Goal: Submit feedback/report problem

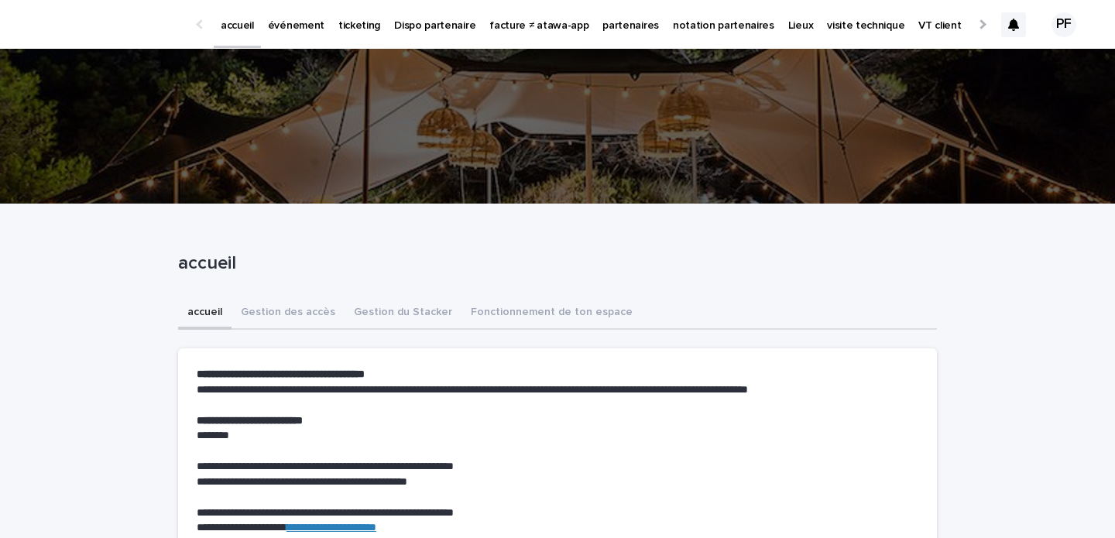
click at [295, 19] on p "événement" at bounding box center [296, 16] width 57 height 33
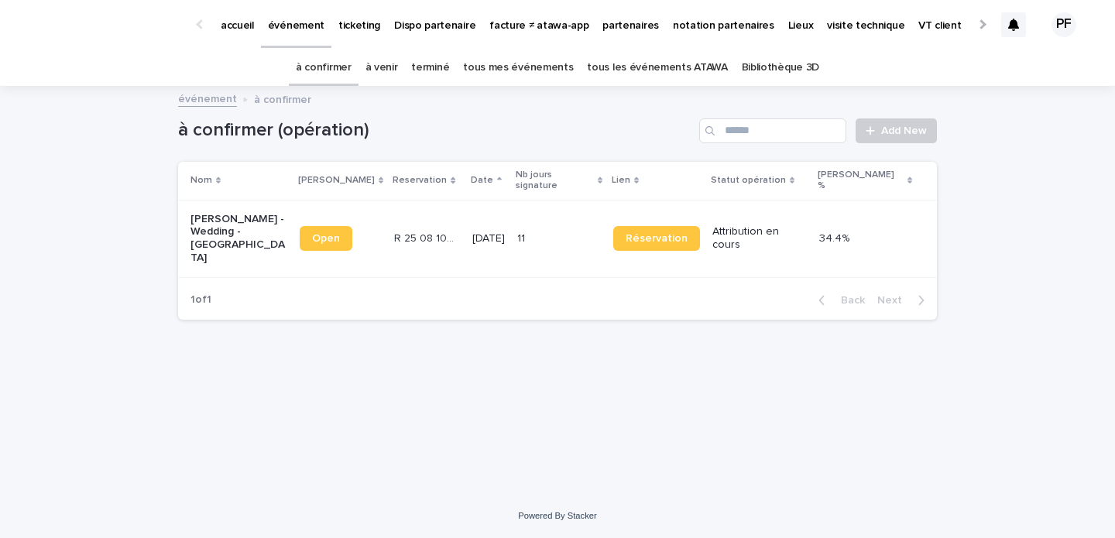
click at [387, 60] on link "à venir" at bounding box center [381, 68] width 33 height 36
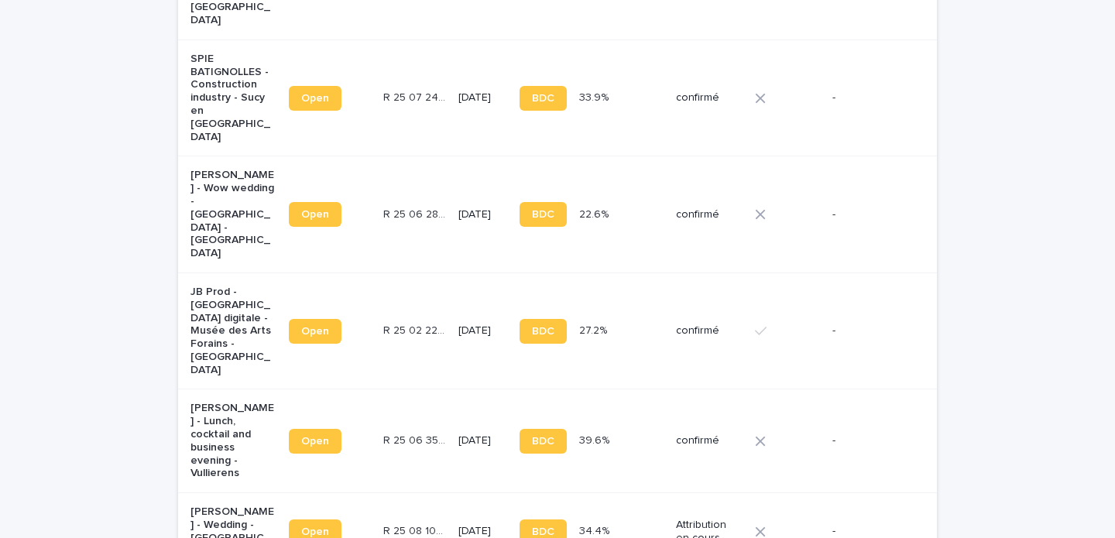
scroll to position [355, 0]
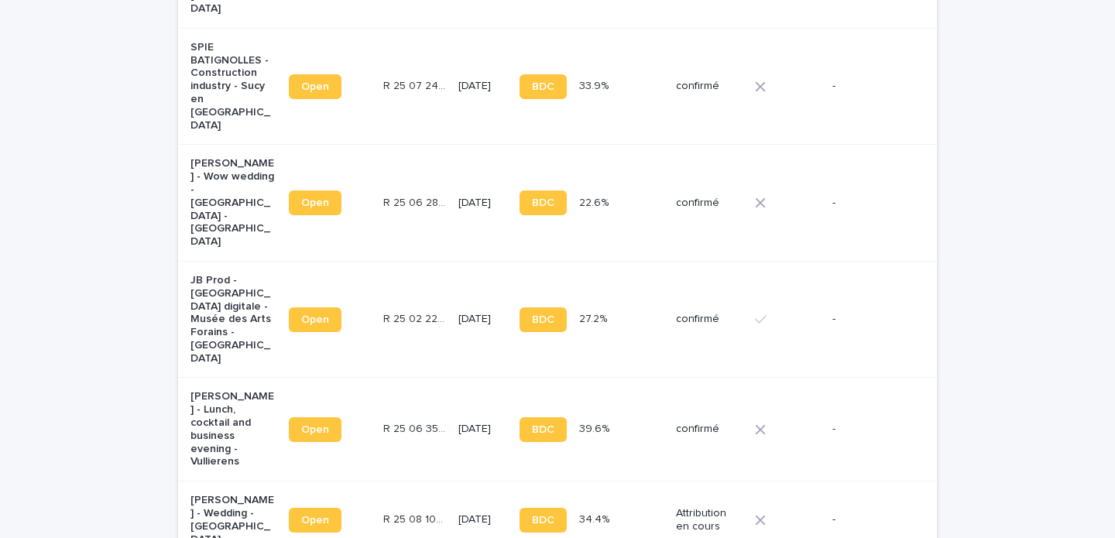
click at [218, 390] on p "[PERSON_NAME] - Lunch, cocktail and business evening - Vullierens" at bounding box center [233, 429] width 86 height 78
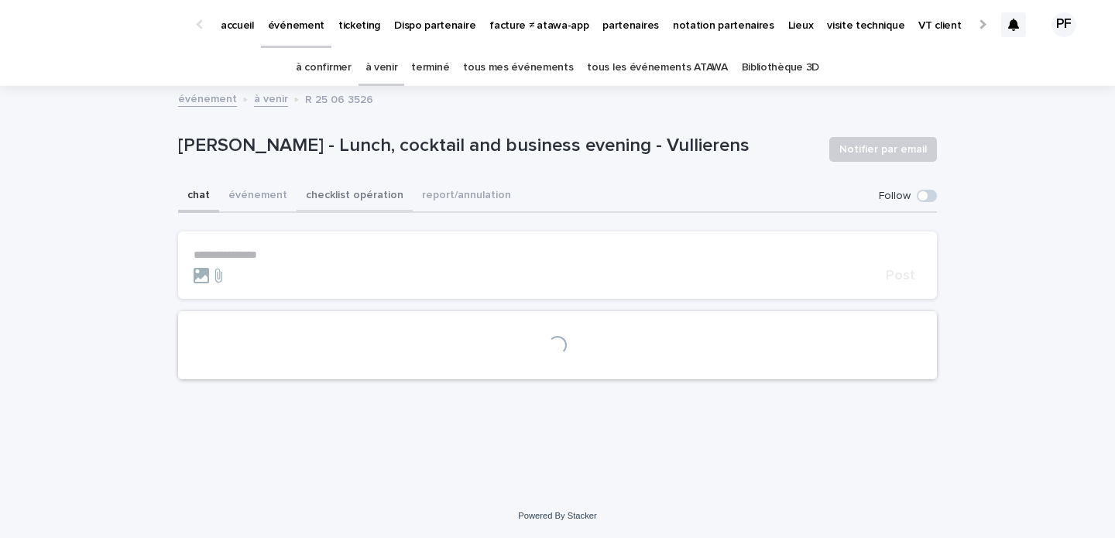
click at [378, 198] on button "checklist opération" at bounding box center [354, 196] width 116 height 33
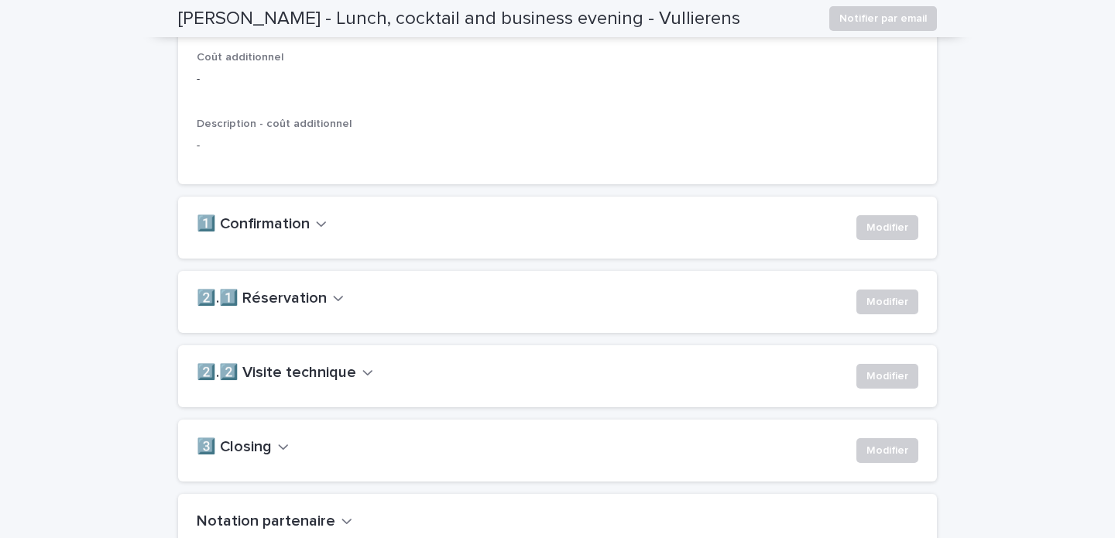
scroll to position [1259, 0]
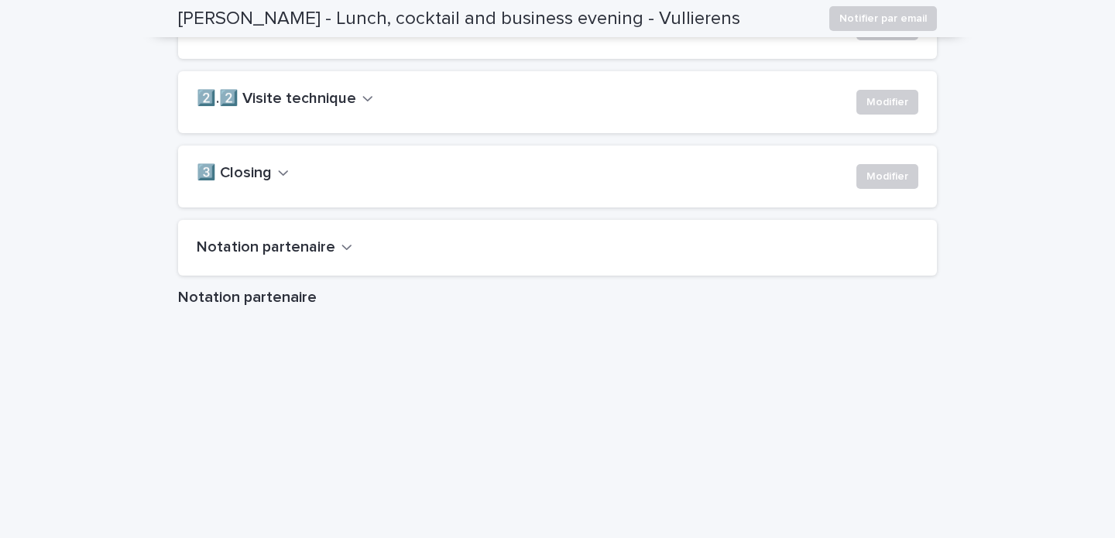
click at [248, 183] on h2 "3️⃣ Closing" at bounding box center [234, 173] width 75 height 19
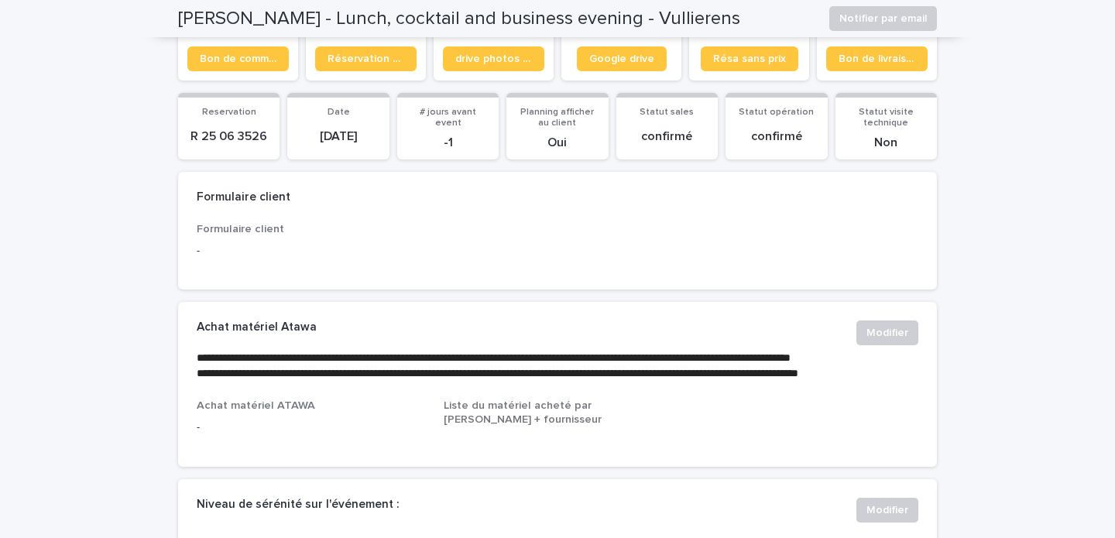
scroll to position [121, 0]
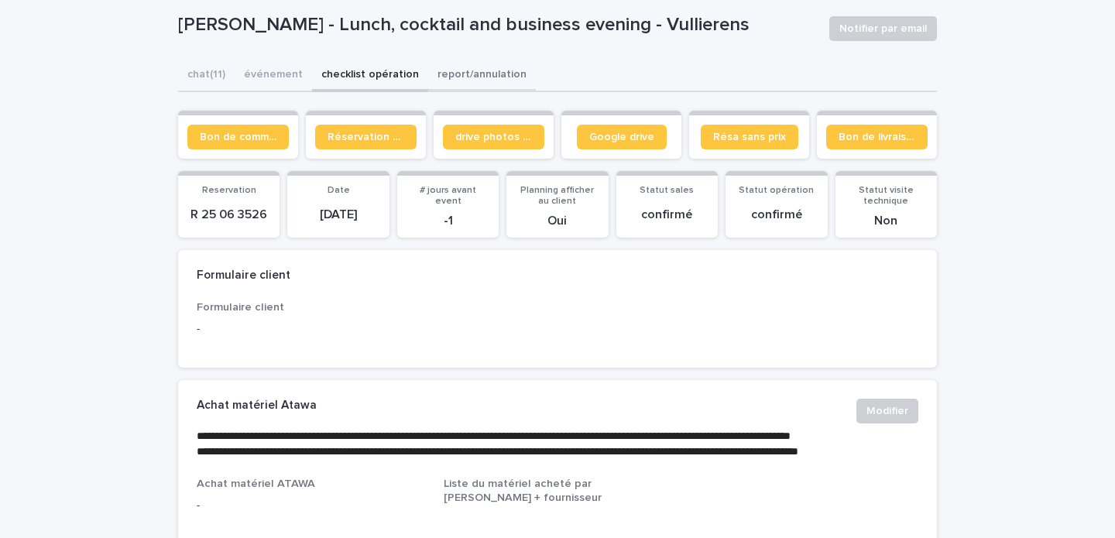
click at [461, 80] on button "report/annulation" at bounding box center [482, 76] width 108 height 33
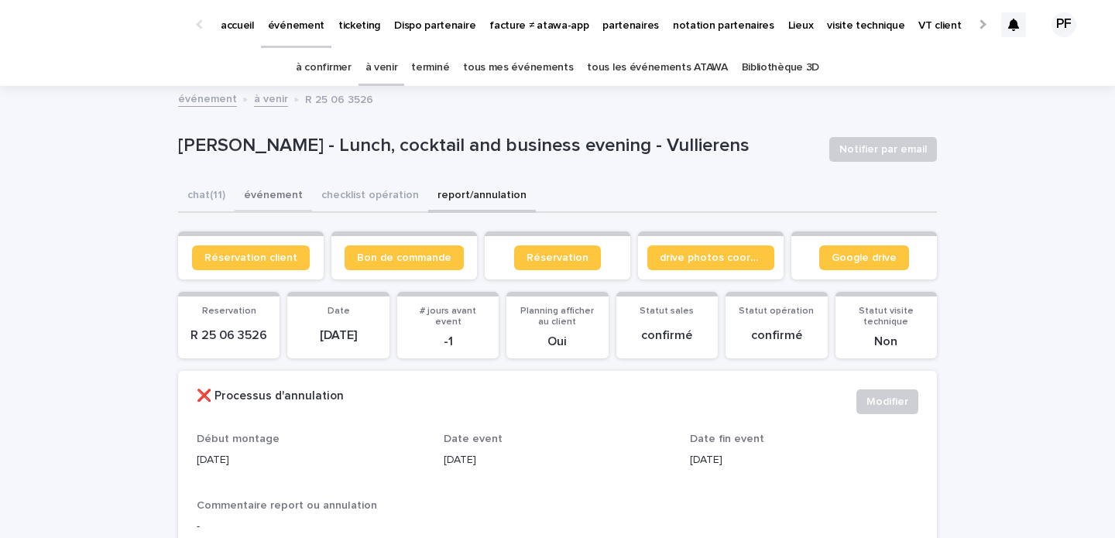
click at [272, 199] on button "événement" at bounding box center [273, 196] width 77 height 33
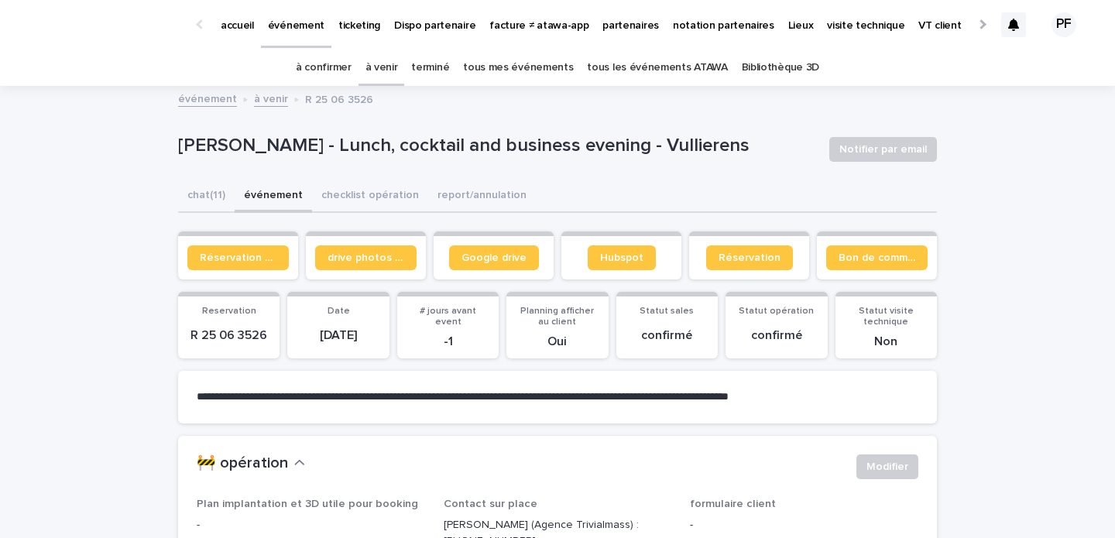
scroll to position [205, 0]
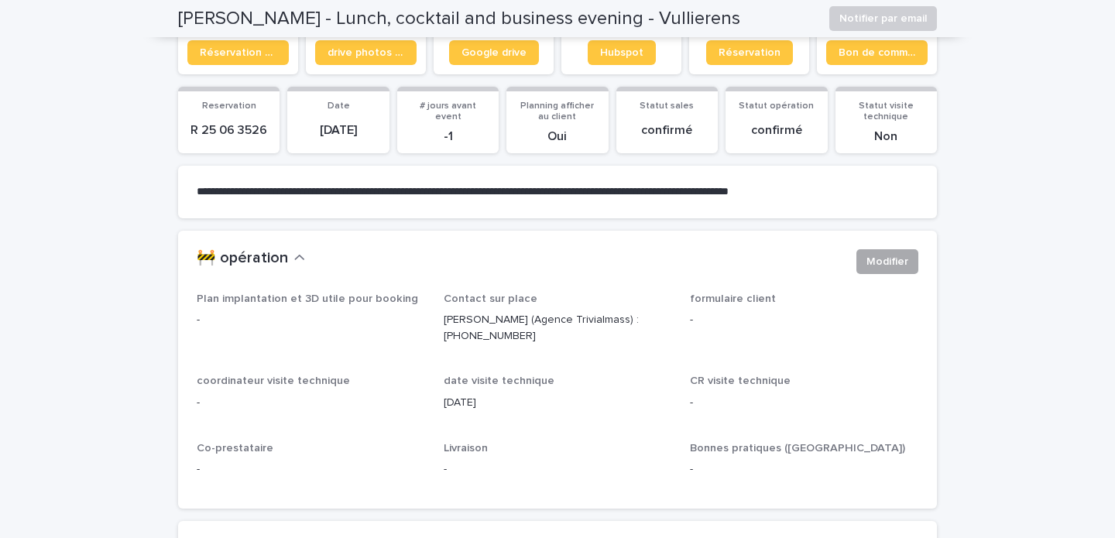
click at [899, 263] on span "Modifier" at bounding box center [887, 261] width 42 height 15
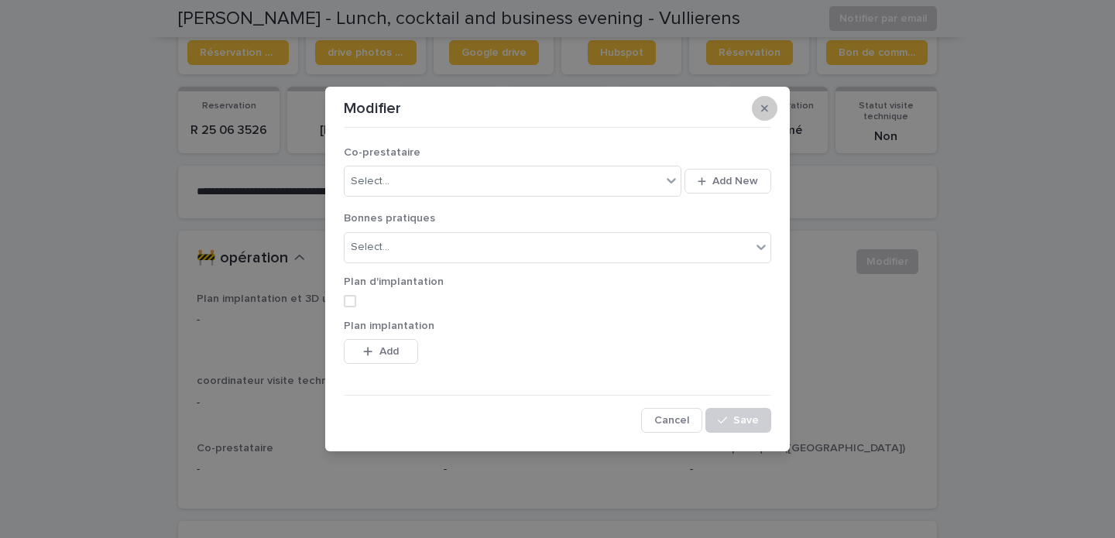
click at [766, 108] on icon "button" at bounding box center [764, 108] width 7 height 11
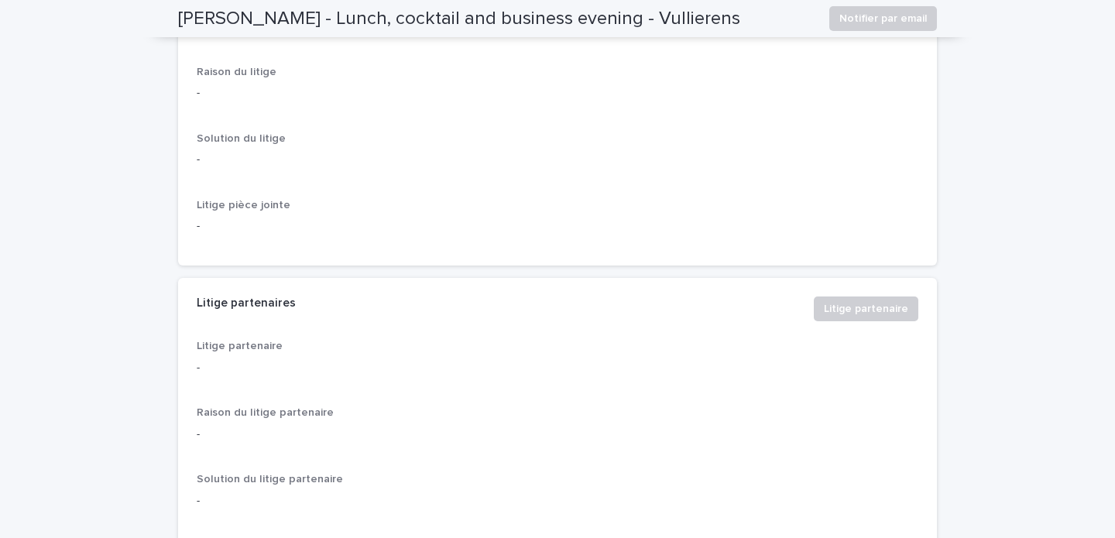
scroll to position [4026, 0]
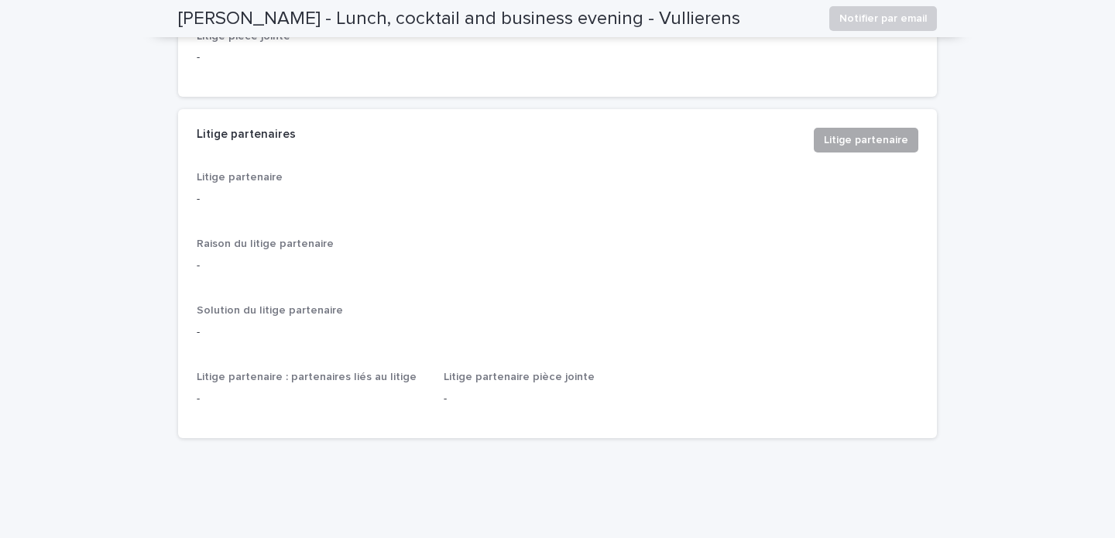
click at [876, 148] on span "Litige partenaire" at bounding box center [866, 139] width 84 height 15
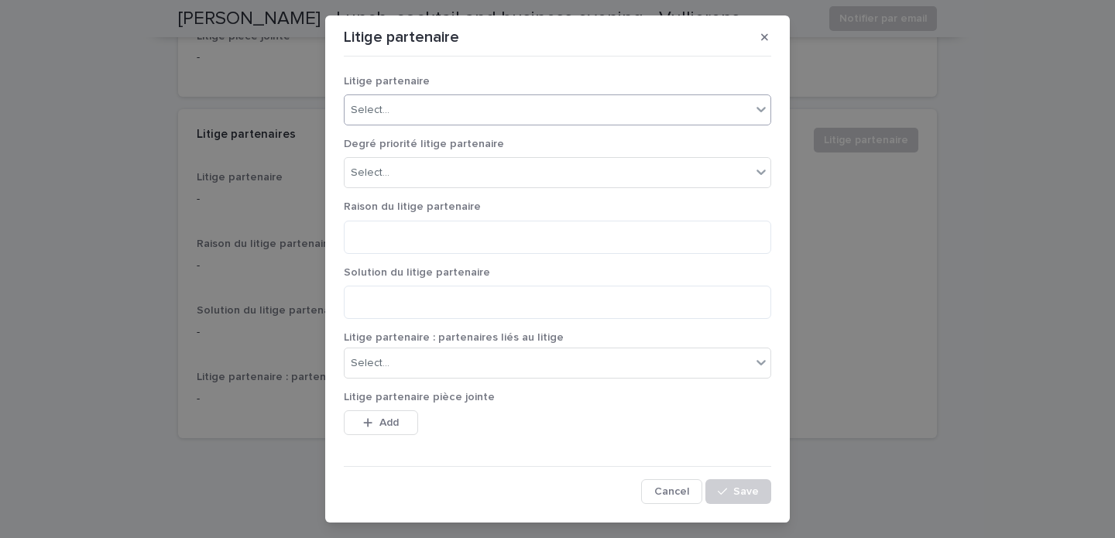
click at [571, 108] on div "Select..." at bounding box center [547, 111] width 406 height 26
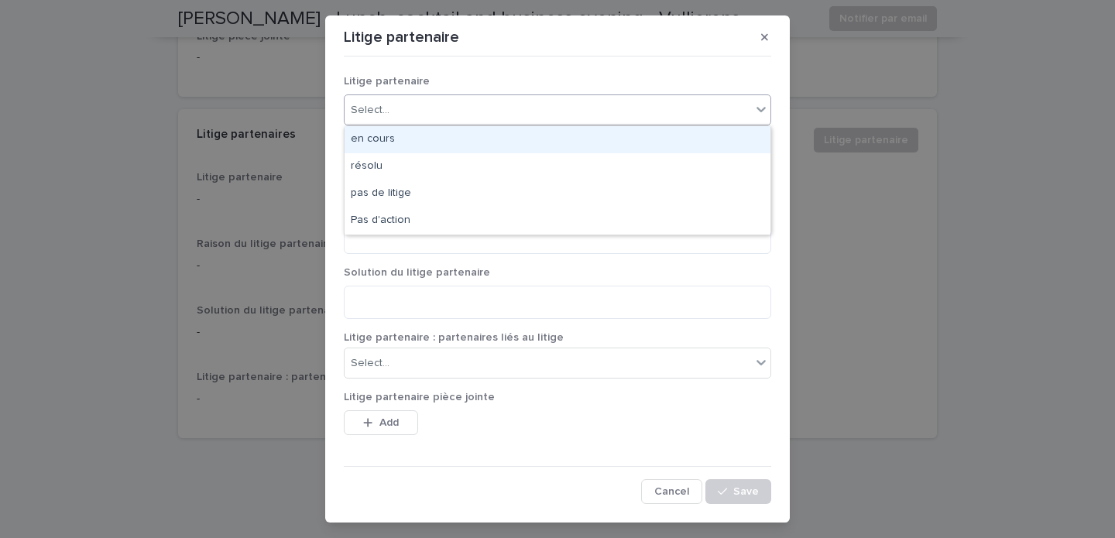
click at [498, 139] on div "en cours" at bounding box center [557, 139] width 426 height 27
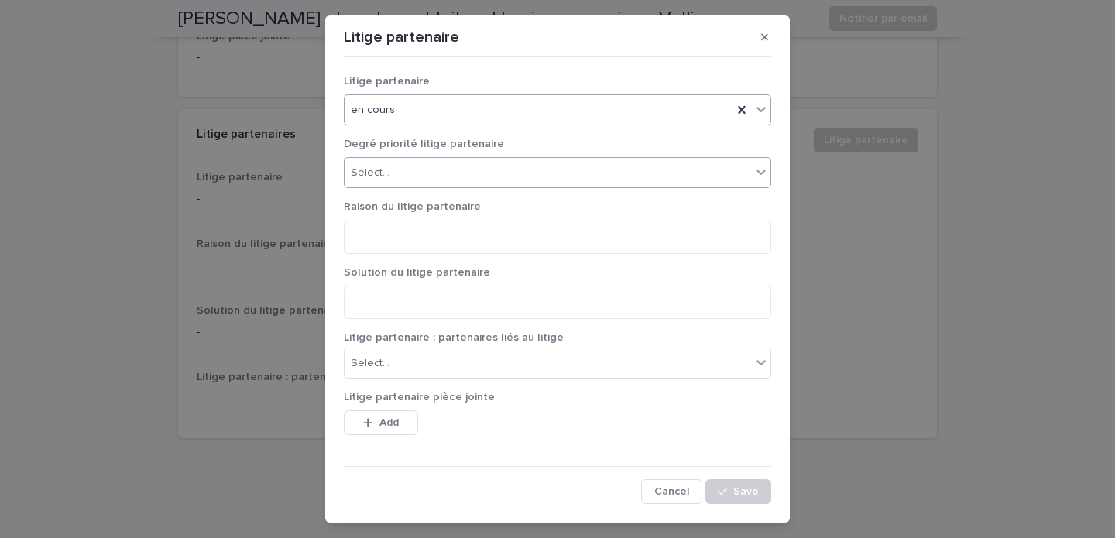
click at [588, 178] on div "Select..." at bounding box center [547, 173] width 406 height 26
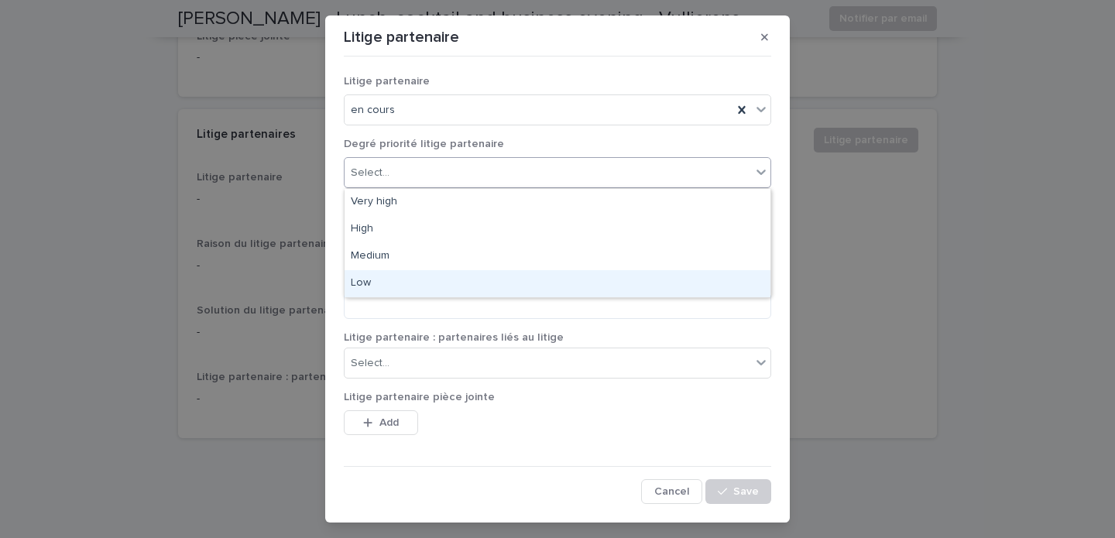
click at [484, 284] on div "Low" at bounding box center [557, 283] width 426 height 27
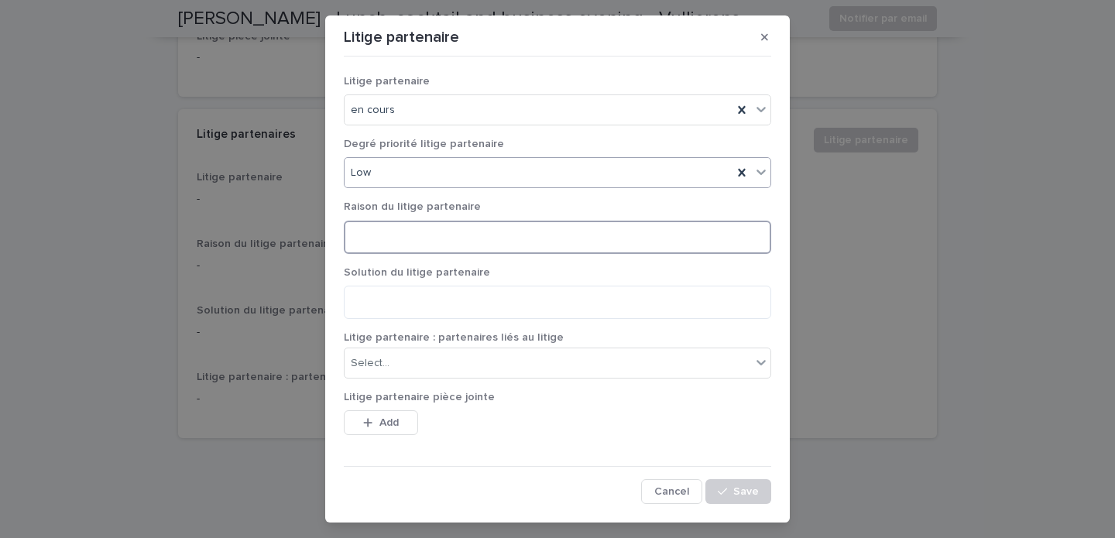
click at [547, 238] on textarea at bounding box center [557, 237] width 427 height 33
type textarea "**********"
click at [591, 359] on div "Select..." at bounding box center [547, 364] width 406 height 26
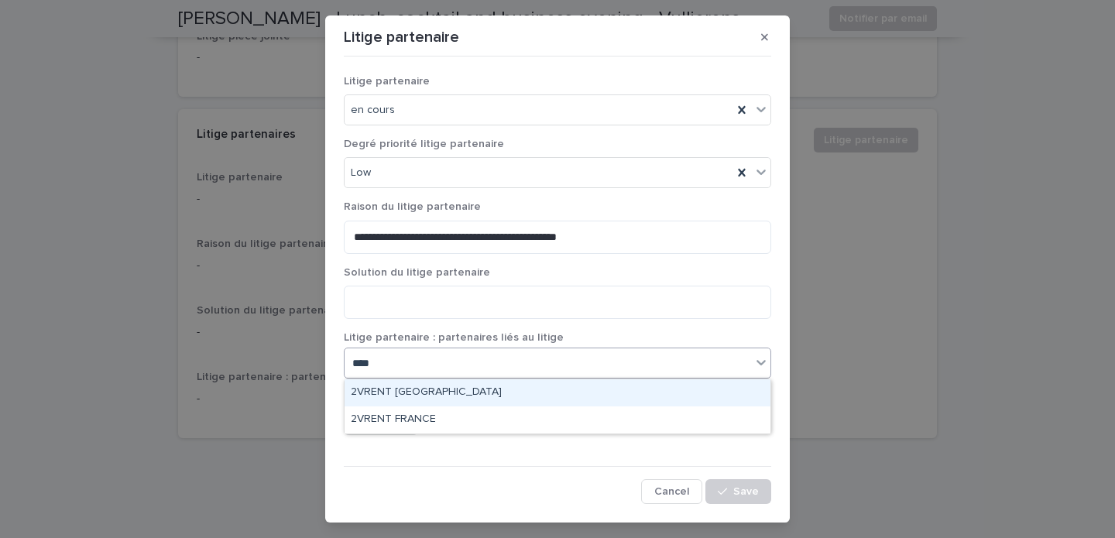
type input "*****"
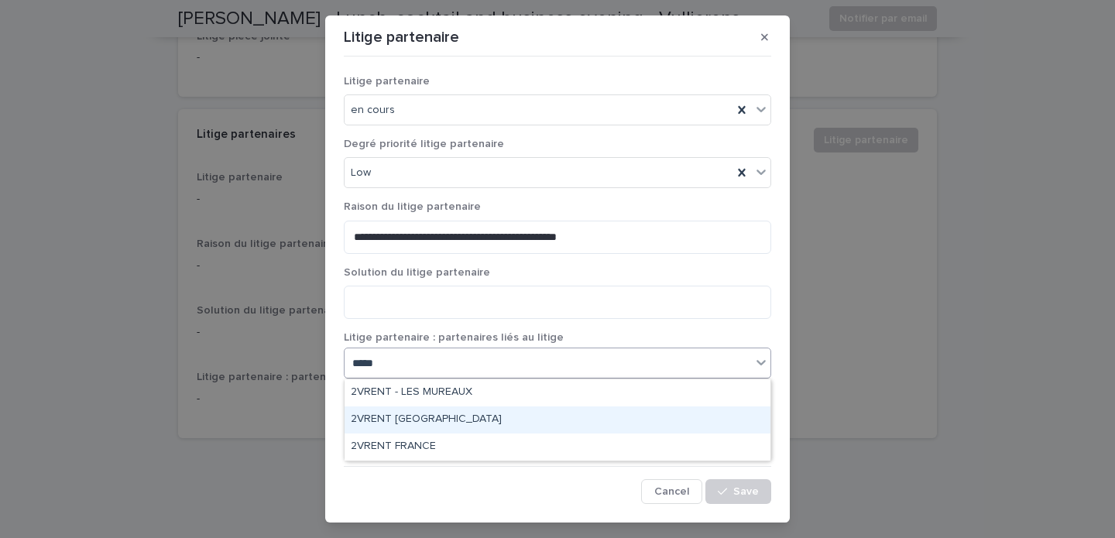
click at [405, 418] on div "2VRENT [GEOGRAPHIC_DATA]" at bounding box center [557, 419] width 426 height 27
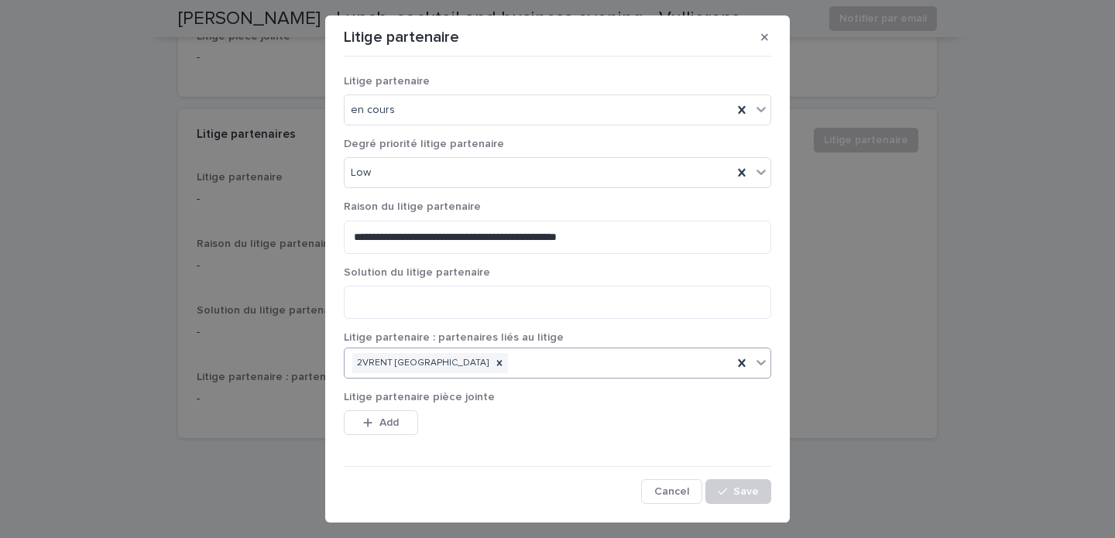
click at [611, 424] on div "This file cannot be opened Download File Add" at bounding box center [557, 425] width 427 height 31
click at [601, 171] on div "Low" at bounding box center [538, 173] width 388 height 26
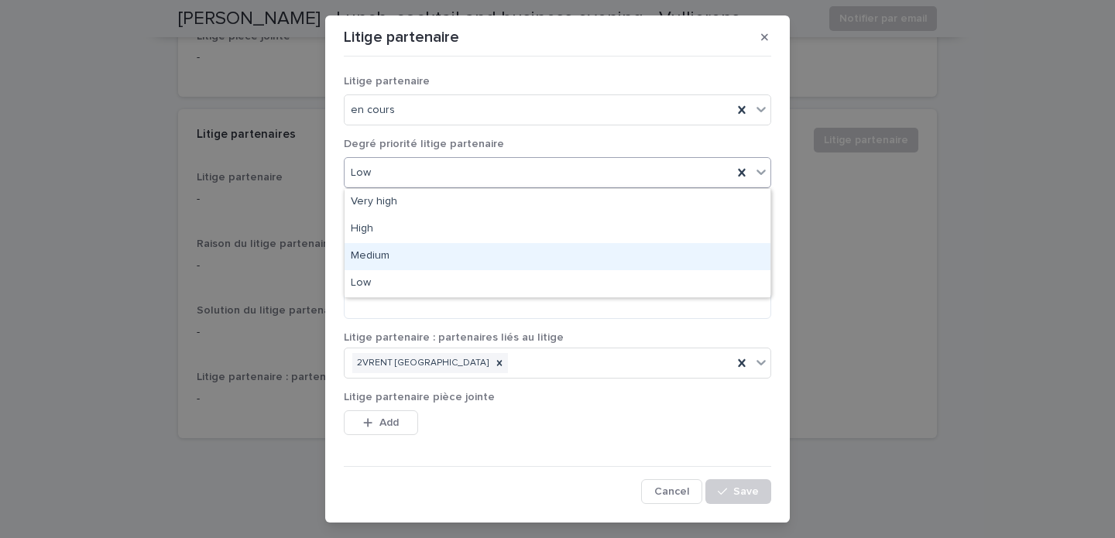
click at [489, 250] on div "Medium" at bounding box center [557, 256] width 426 height 27
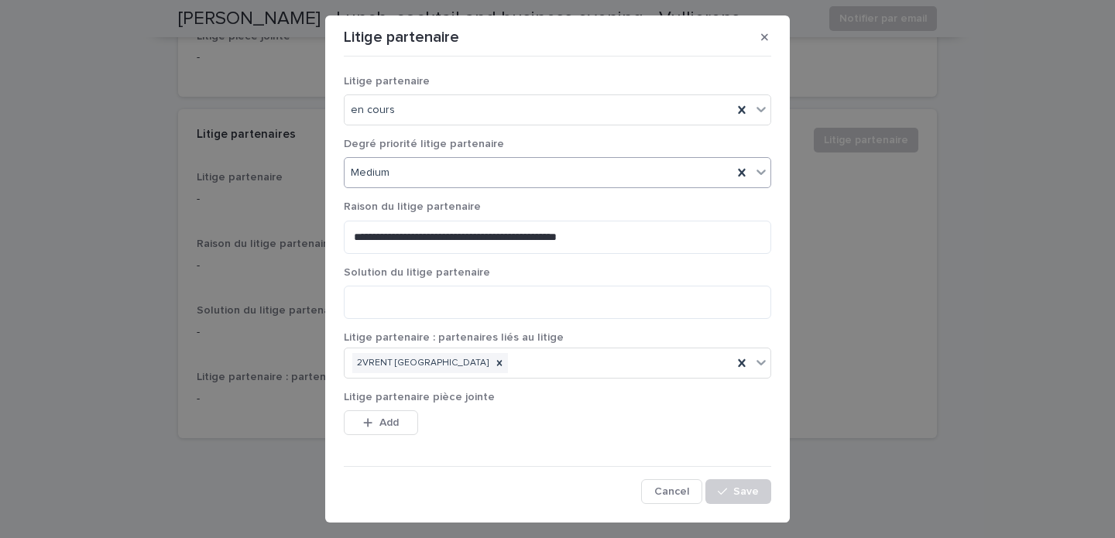
click at [596, 267] on p "Solution du litige partenaire" at bounding box center [557, 272] width 427 height 13
click at [733, 481] on button "Save" at bounding box center [738, 491] width 66 height 25
